Goal: Information Seeking & Learning: Learn about a topic

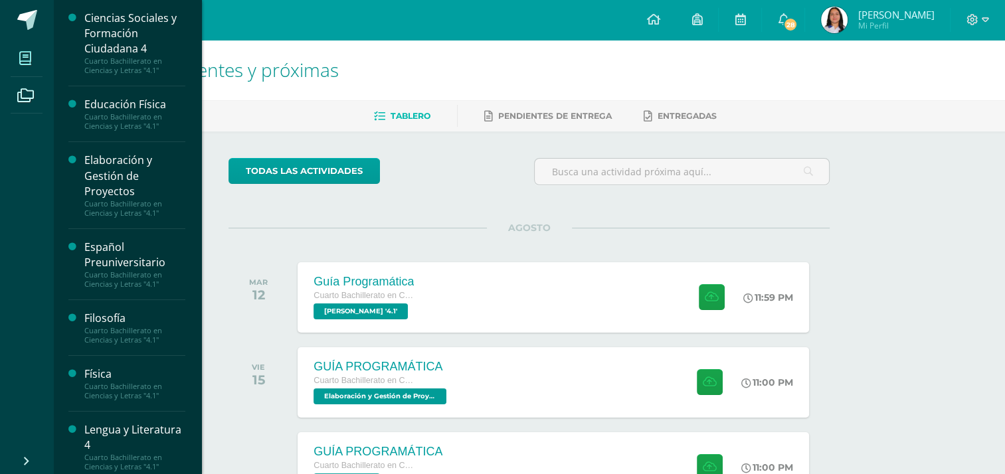
click at [39, 51] on span at bounding box center [26, 58] width 30 height 30
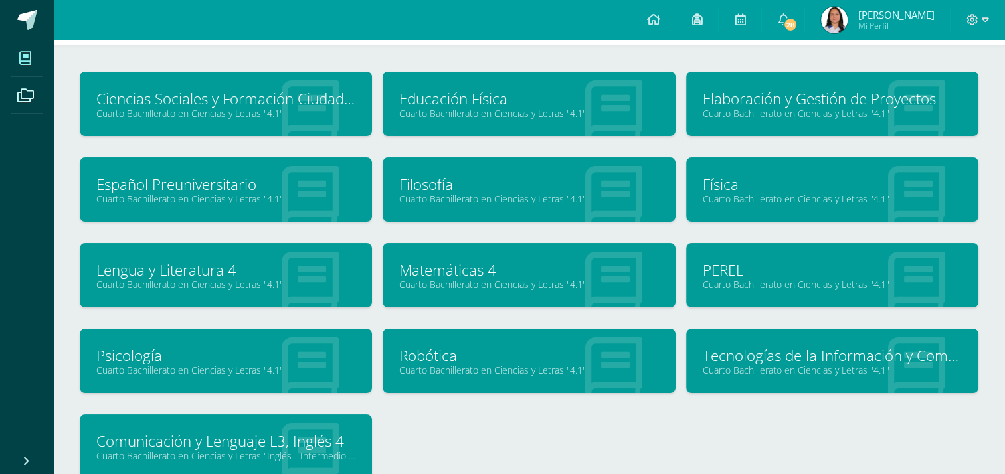
scroll to position [56, 0]
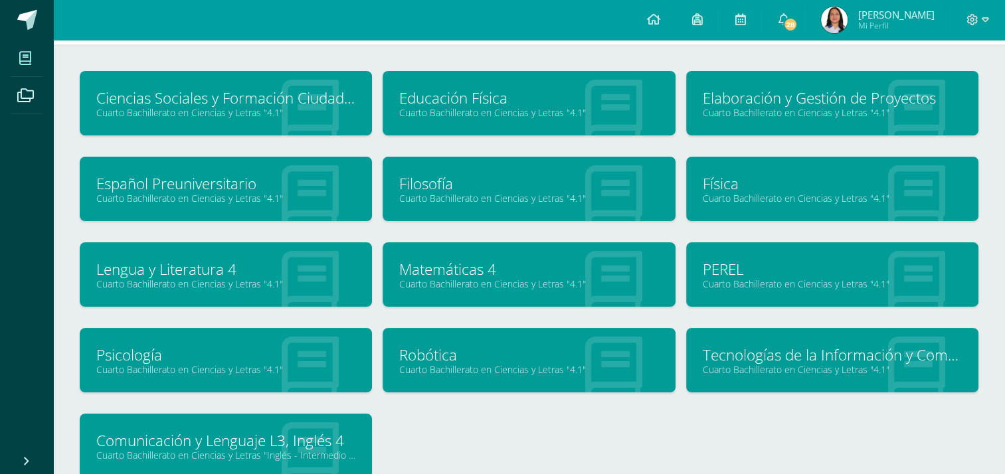
click at [750, 95] on link "Elaboración y Gestión de Proyectos" at bounding box center [832, 98] width 259 height 21
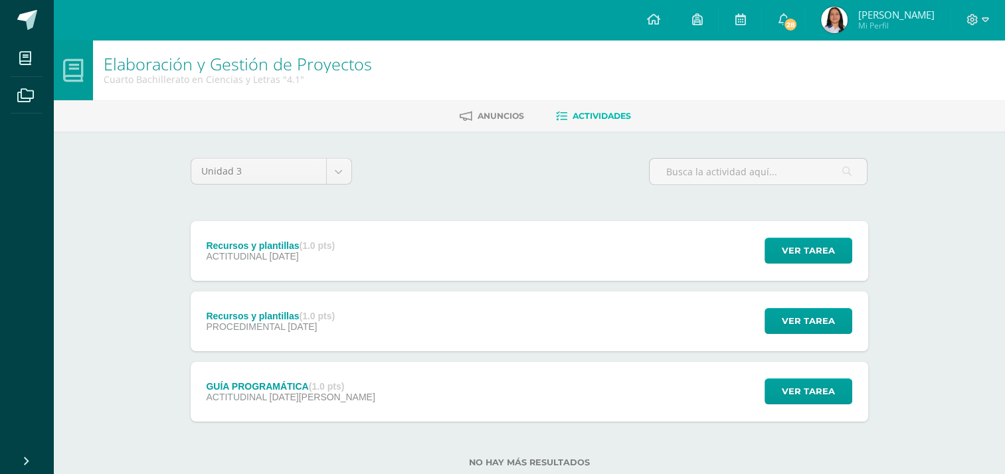
click at [299, 251] on span "[DATE]" at bounding box center [284, 256] width 29 height 11
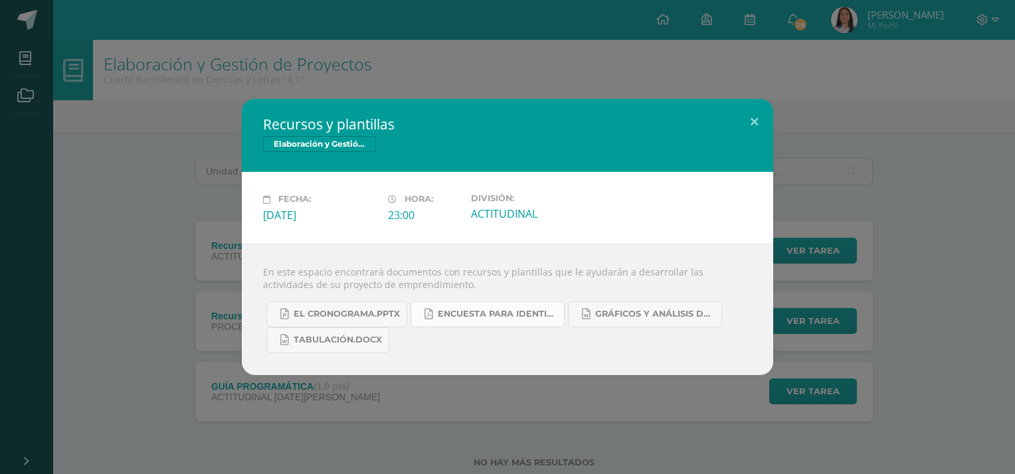
click at [484, 306] on link "Encuesta para Identificar Oportunidades de Emprendimiento.pdf" at bounding box center [488, 315] width 154 height 26
